Goal: Information Seeking & Learning: Learn about a topic

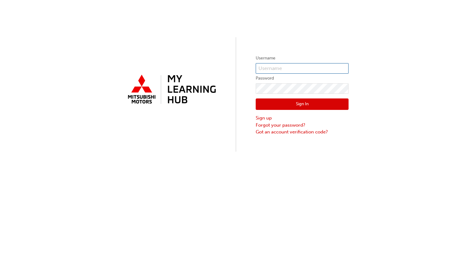
click at [276, 67] on input "text" at bounding box center [302, 68] width 93 height 11
type input "0005922948"
click at [331, 101] on button "Sign In" at bounding box center [302, 104] width 93 height 12
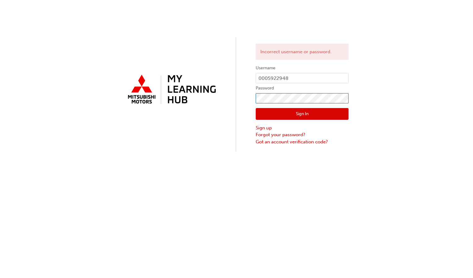
click button "Sign In" at bounding box center [302, 114] width 93 height 12
click at [256, 116] on button "Sign In" at bounding box center [302, 114] width 93 height 12
click at [371, 85] on div "Incorrect username or password. Username 0005922948 Password Sign In Sign up Fo…" at bounding box center [236, 76] width 473 height 152
click at [333, 110] on button "Sign In" at bounding box center [302, 114] width 93 height 12
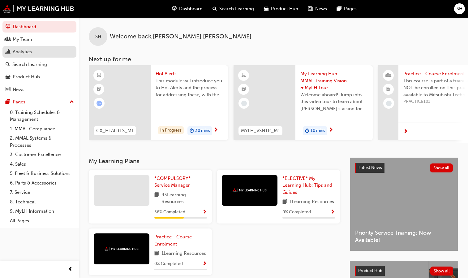
click at [26, 55] on div "Analytics" at bounding box center [40, 52] width 68 height 8
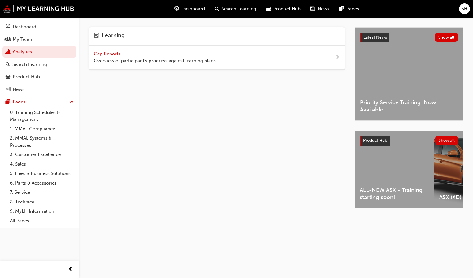
click at [216, 60] on div "Gap Reports Overview of participant's progress against learning plans." at bounding box center [217, 58] width 256 height 24
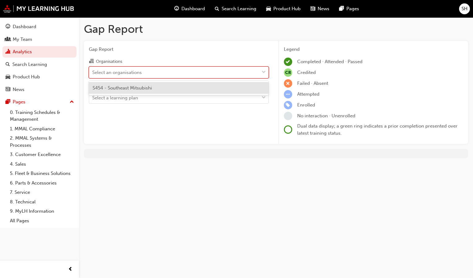
click at [159, 73] on div "Select an organisations" at bounding box center [174, 72] width 170 height 11
click at [93, 73] on input "Organisations option S454 - Southeast Mitsubishi focused, 1 of 1. 1 result avai…" at bounding box center [92, 71] width 1 height 5
click at [153, 91] on div "S454 - Southeast Mitsubishi" at bounding box center [179, 88] width 180 height 12
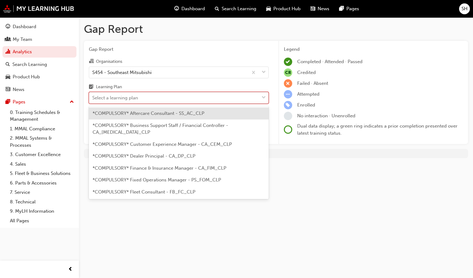
click at [149, 99] on div "Select a learning plan" at bounding box center [174, 98] width 170 height 11
click at [93, 99] on input "Learning Plan option *COMPULSORY* Aftercare Consultant - SS_AC_CLP focused, 1 o…" at bounding box center [92, 97] width 1 height 5
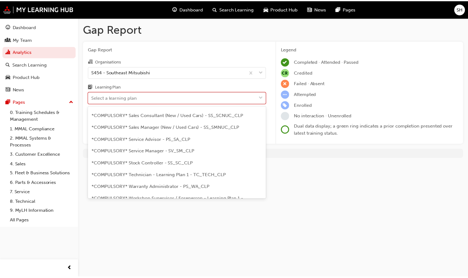
scroll to position [191, 0]
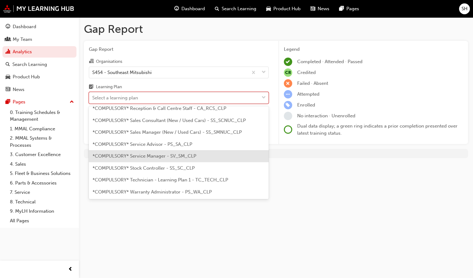
click at [240, 152] on div "*COMPULSORY* Service Manager - SV_SM_CLP" at bounding box center [179, 156] width 180 height 12
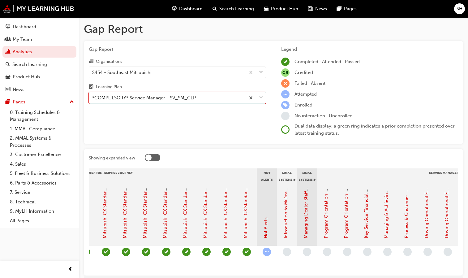
scroll to position [0, 379]
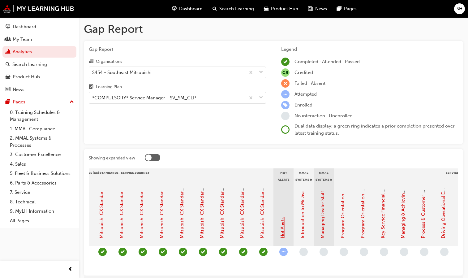
click at [283, 228] on link "Hot Alerts" at bounding box center [283, 227] width 6 height 21
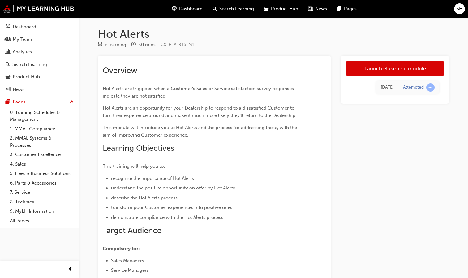
click at [337, 126] on div "Overview Hot Alerts are triggered when a Customer's Sales or Service satisfacti…" at bounding box center [274, 248] width 352 height 385
